Goal: Task Accomplishment & Management: Manage account settings

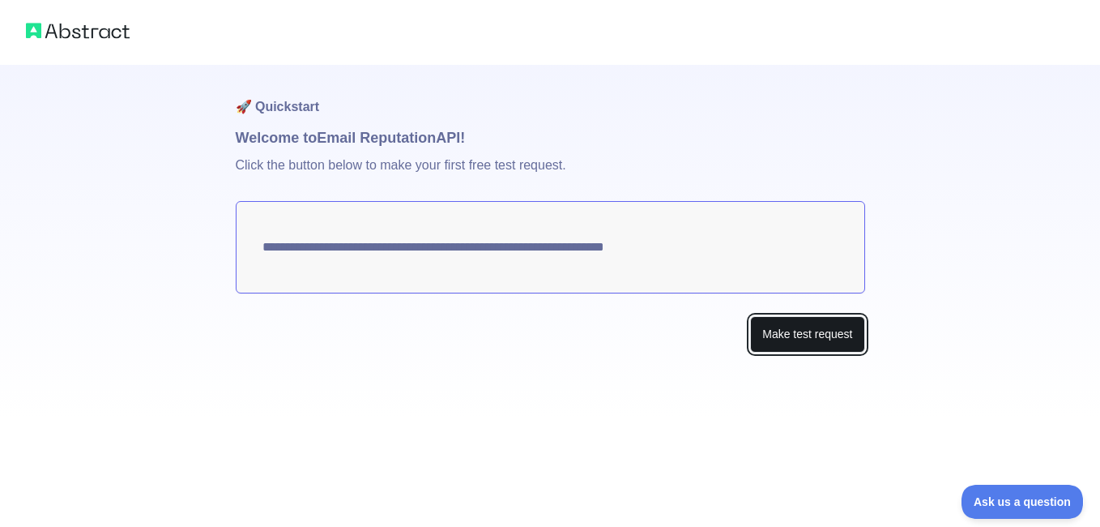
click at [807, 346] on button "Make test request" at bounding box center [807, 334] width 114 height 36
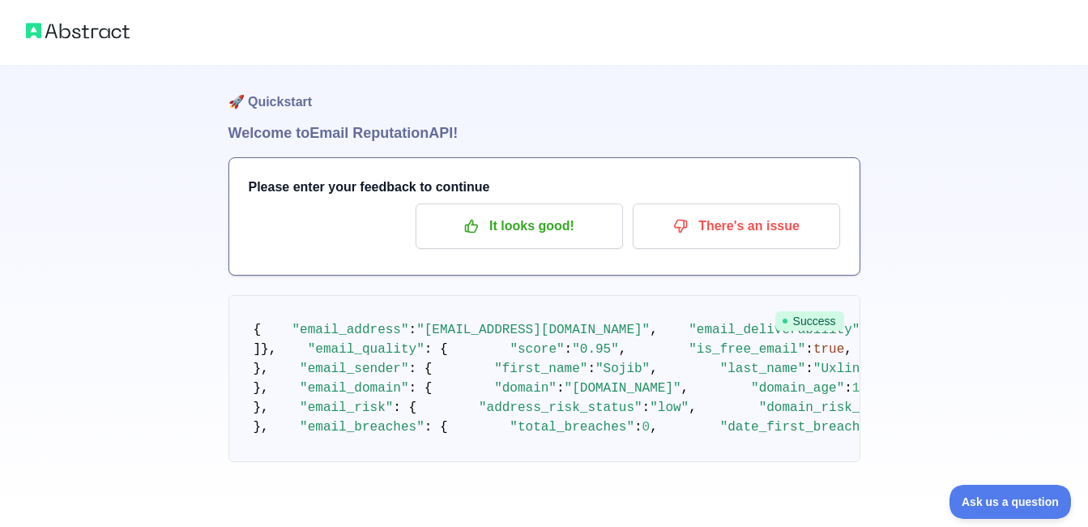
scroll to position [486, 0]
click at [65, 38] on img at bounding box center [78, 30] width 104 height 23
click at [65, 30] on img at bounding box center [78, 30] width 104 height 23
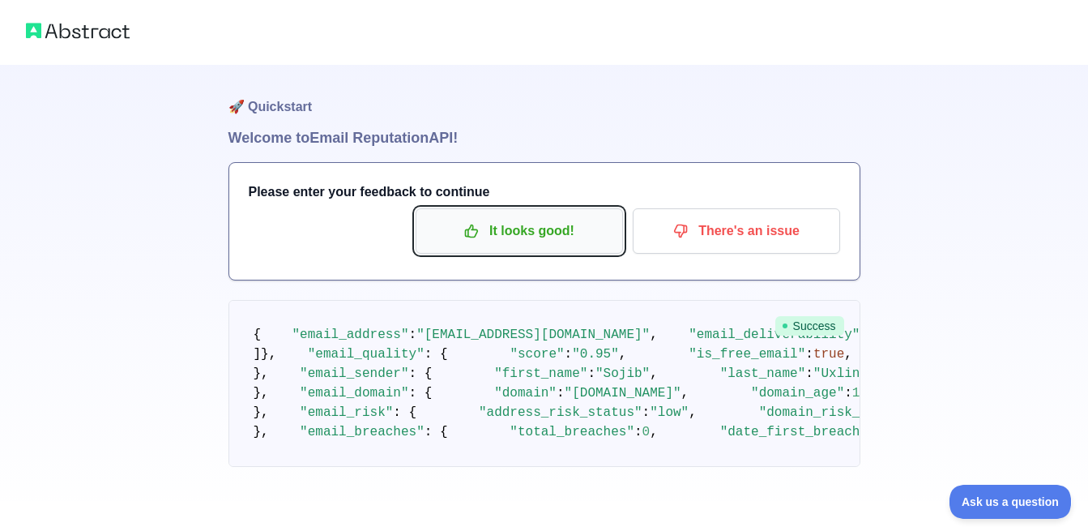
click at [522, 229] on p "It looks good!" at bounding box center [519, 231] width 183 height 28
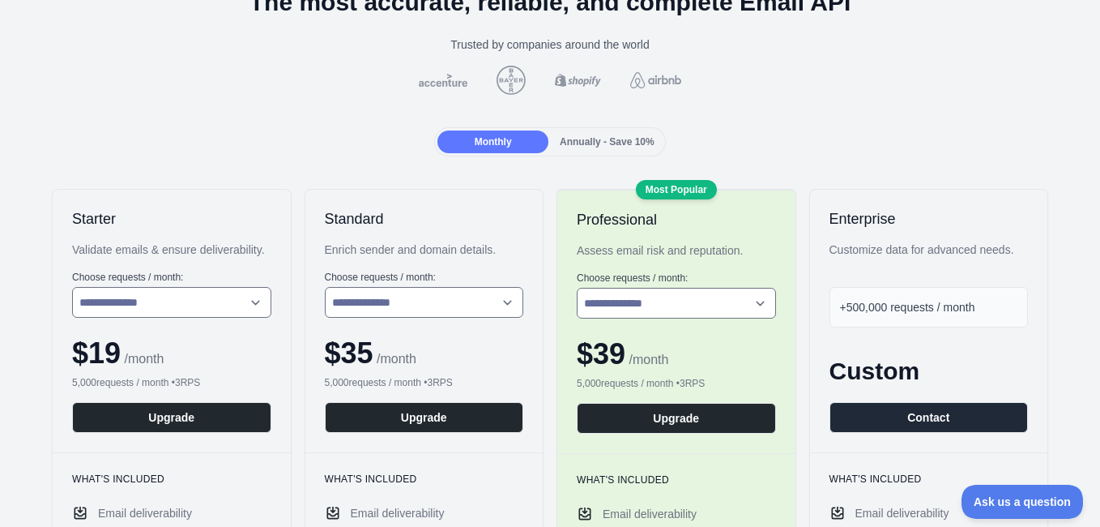
scroll to position [243, 0]
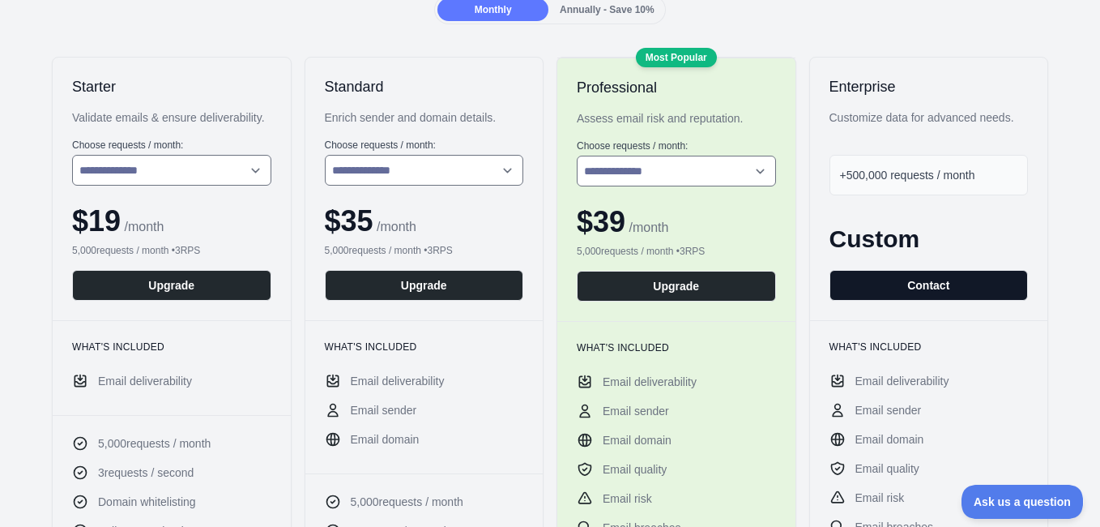
click at [932, 290] on button "Contact" at bounding box center [929, 285] width 199 height 31
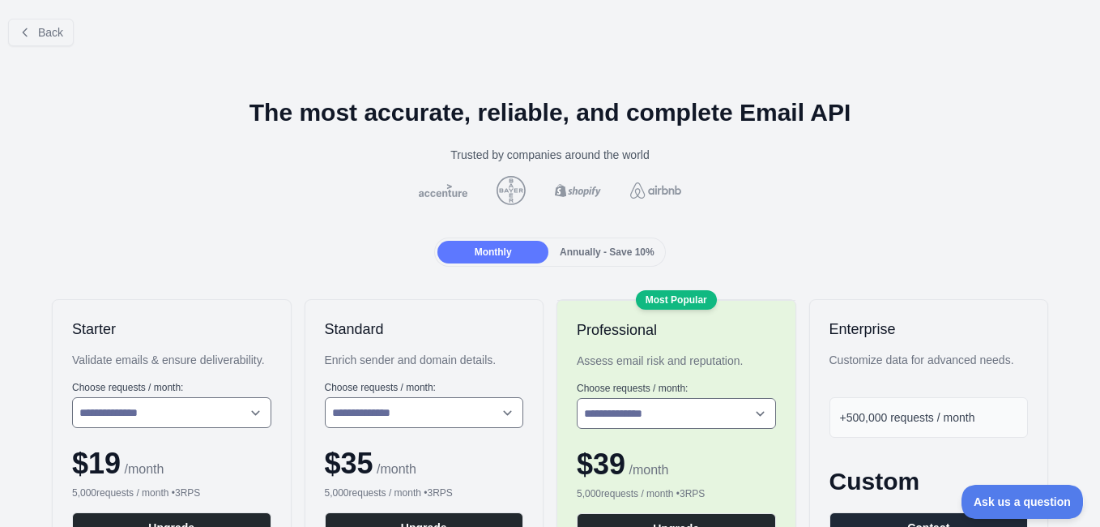
scroll to position [0, 0]
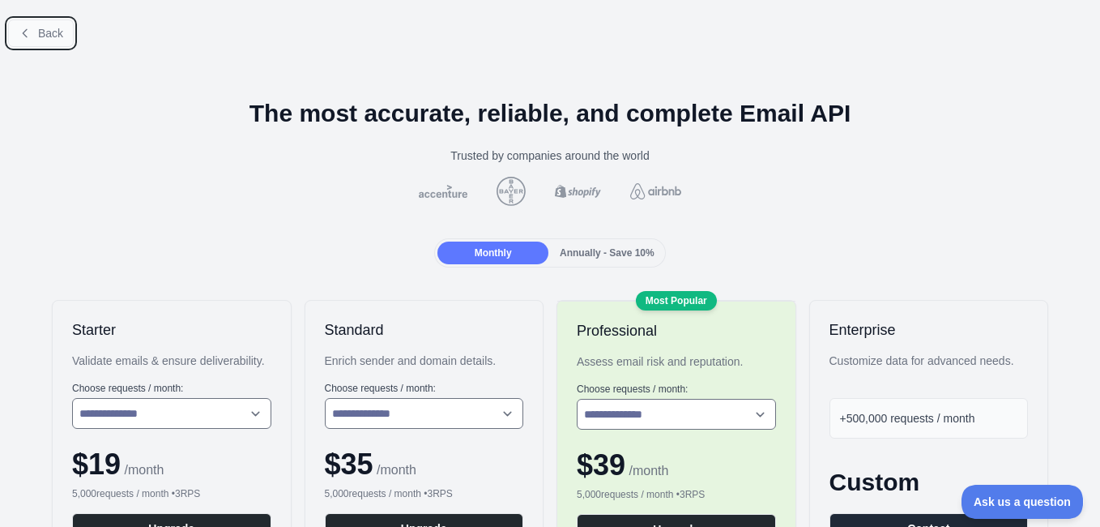
click at [22, 35] on icon at bounding box center [25, 33] width 13 height 13
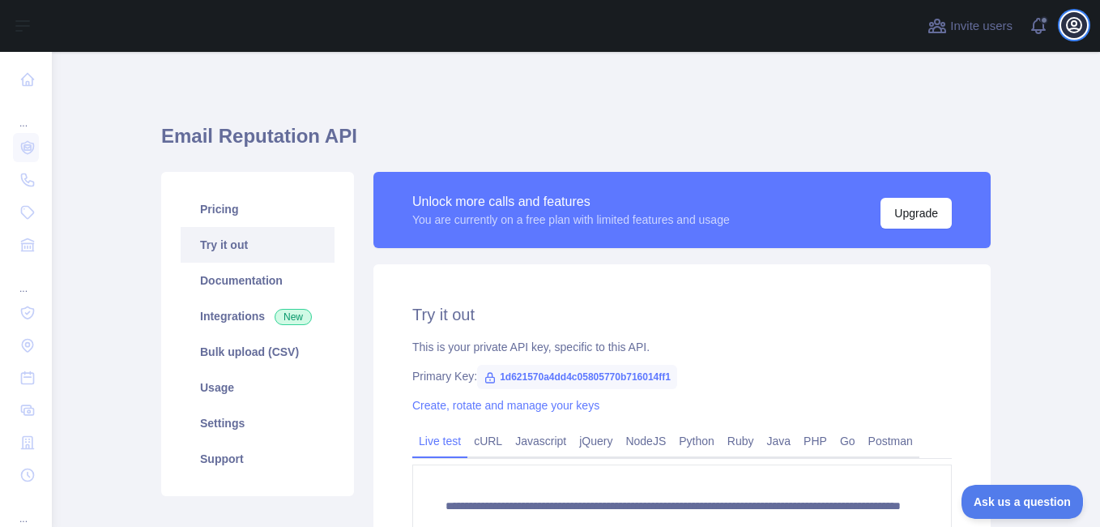
click at [1074, 24] on icon "button" at bounding box center [1074, 24] width 19 height 19
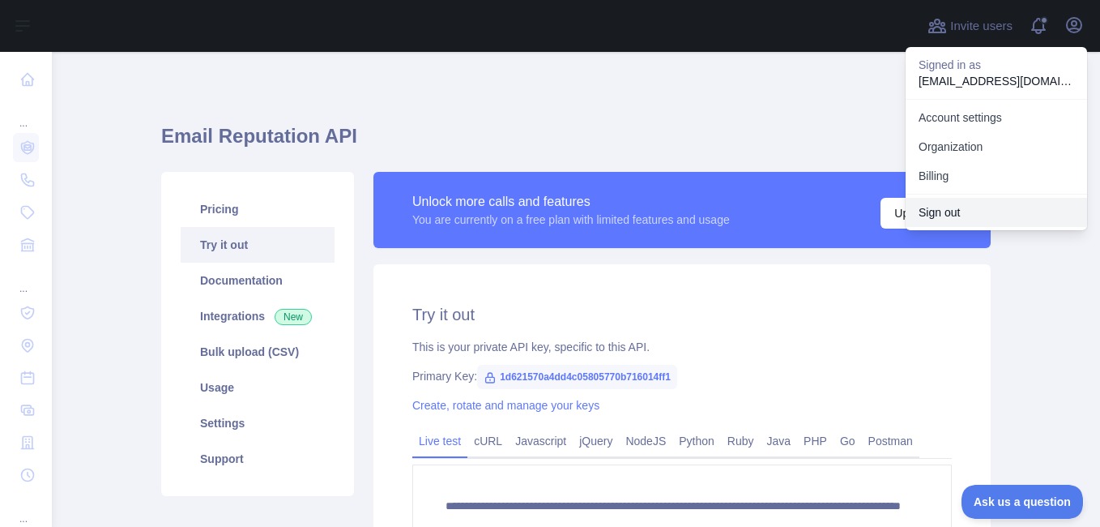
click at [943, 215] on button "Sign out" at bounding box center [996, 212] width 181 height 29
